Goal: Task Accomplishment & Management: Complete application form

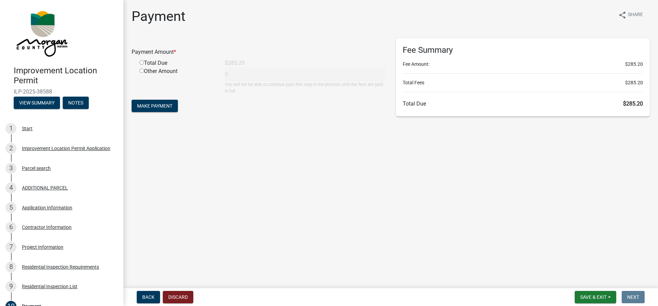
click at [142, 63] on input "radio" at bounding box center [142, 62] width 4 height 4
radio input "true"
type input "285.2"
click at [156, 105] on span "Make Payment" at bounding box center [154, 105] width 35 height 5
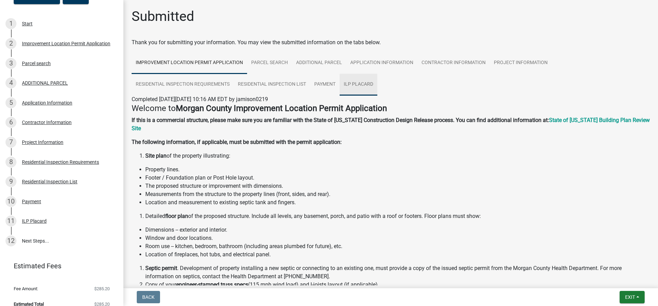
click at [359, 83] on link "ILP Placard" at bounding box center [359, 85] width 38 height 22
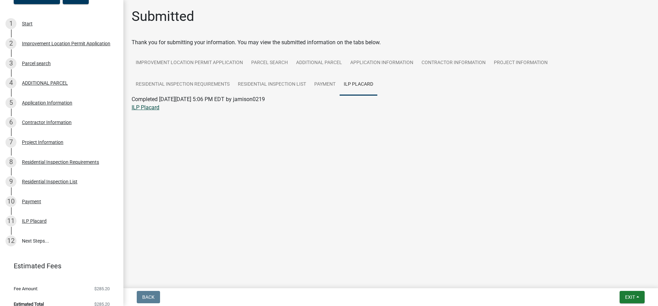
click at [148, 106] on link "ILP Placard" at bounding box center [146, 107] width 28 height 7
click at [261, 84] on link "Residential Inspection List" at bounding box center [272, 85] width 76 height 22
click at [166, 109] on link "Residential Inspection List" at bounding box center [163, 107] width 63 height 7
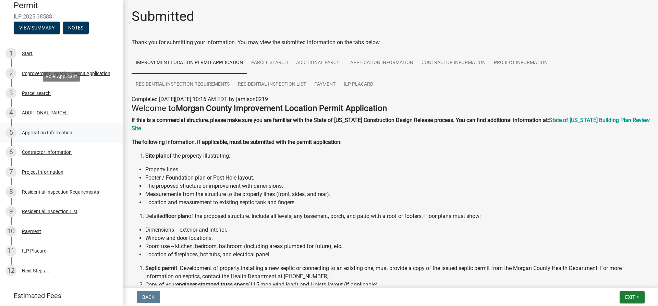
scroll to position [113, 0]
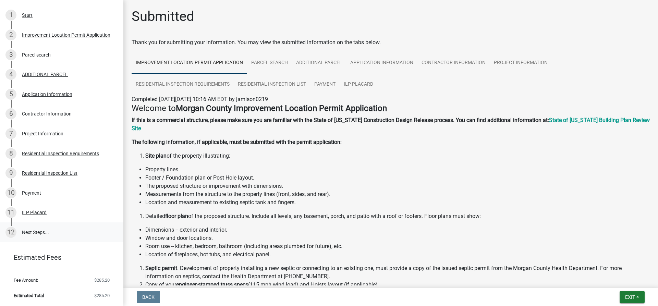
click at [36, 234] on link "12 Next Steps..." at bounding box center [61, 233] width 123 height 20
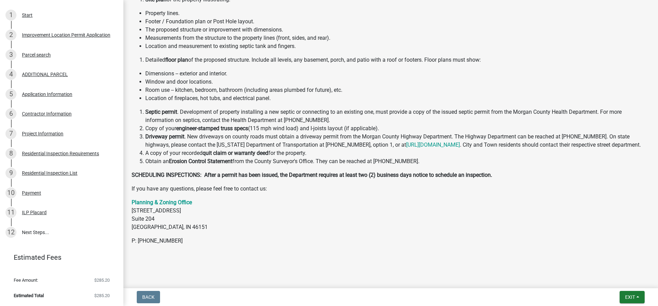
scroll to position [0, 0]
